Goal: Information Seeking & Learning: Find specific fact

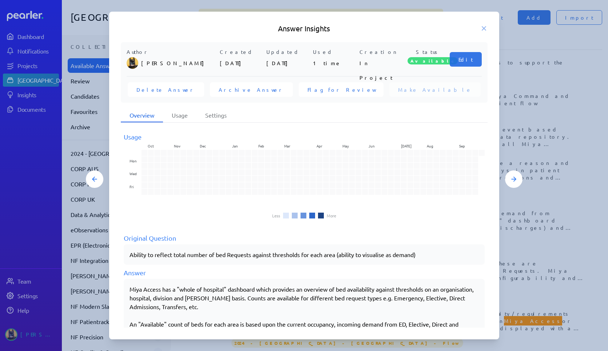
click at [485, 28] on icon at bounding box center [484, 28] width 7 height 7
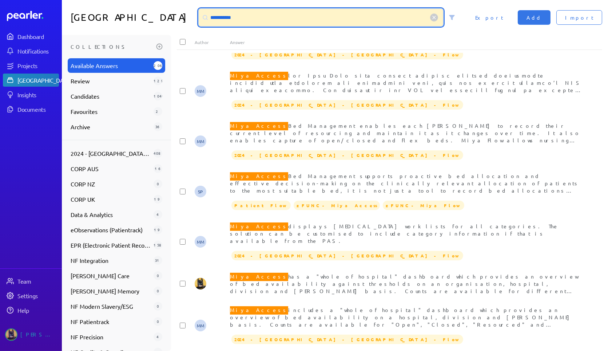
drag, startPoint x: 240, startPoint y: 19, endPoint x: 132, endPoint y: 11, distance: 108.5
click at [132, 11] on div "**********" at bounding box center [335, 17] width 546 height 35
type input "**********"
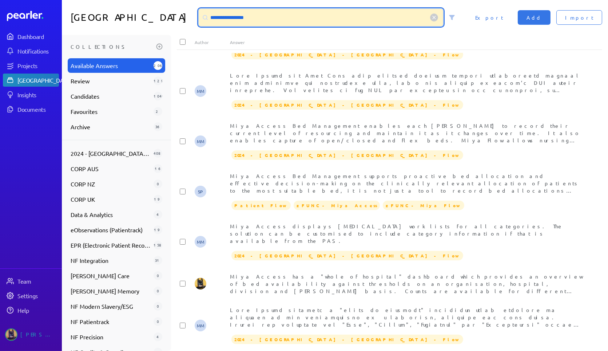
scroll to position [0, 0]
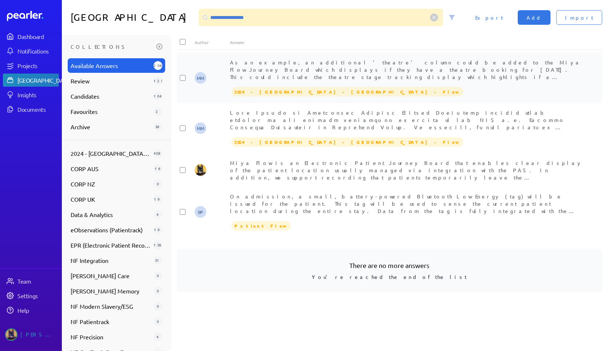
click at [365, 70] on span "As an example, an additional 'theatre' column could be added to the Miya Flow J…" at bounding box center [406, 88] width 353 height 58
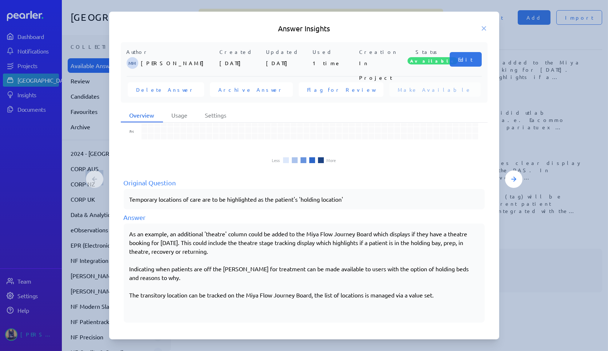
scroll to position [56, 0]
click at [482, 30] on icon at bounding box center [484, 29] width 4 height 4
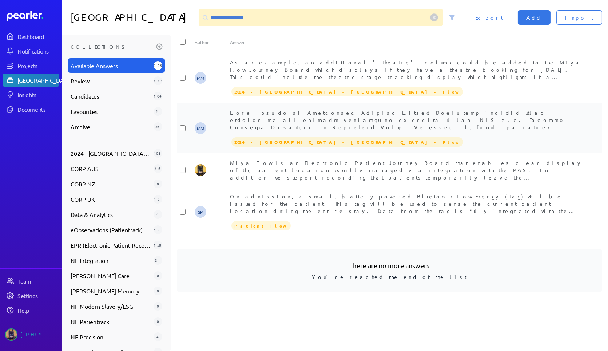
click at [343, 121] on span at bounding box center [406, 181] width 353 height 145
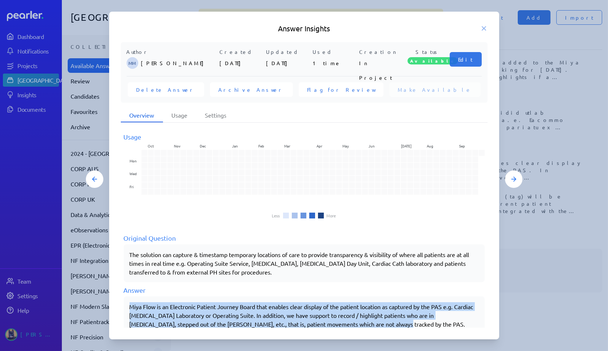
drag, startPoint x: 131, startPoint y: 308, endPoint x: 447, endPoint y: 322, distance: 316.7
click at [447, 322] on p "Miya Flow is an Electronic Patient Journey Board that enables clear display of …" at bounding box center [305, 315] width 350 height 26
copy p "Miya Flow is an Electronic Patient Journey Board that enables clear display of …"
